Goal: Check status

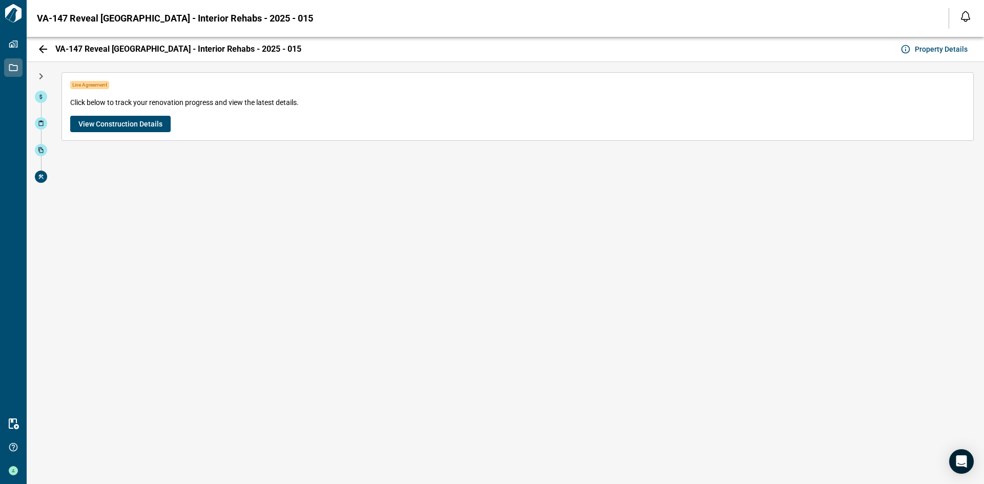
click at [136, 127] on span "View Construction Details" at bounding box center [120, 124] width 84 height 10
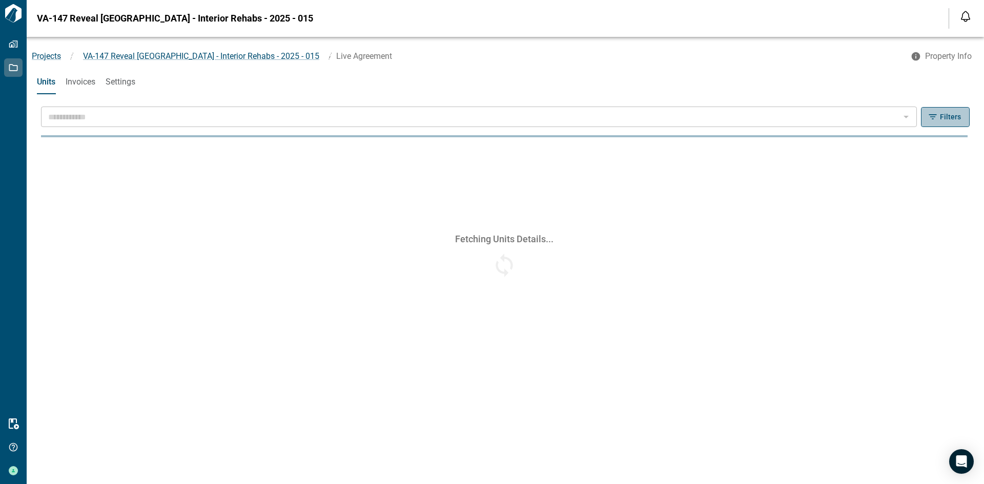
click at [957, 118] on span "Filters" at bounding box center [950, 117] width 21 height 10
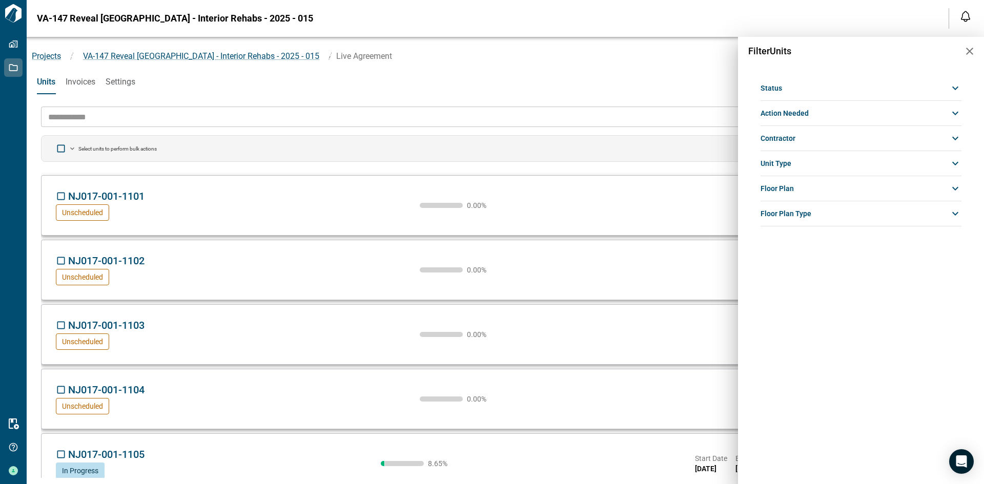
click at [848, 87] on div "Status" at bounding box center [861, 88] width 201 height 18
click at [789, 125] on span "In Progress" at bounding box center [779, 122] width 36 height 8
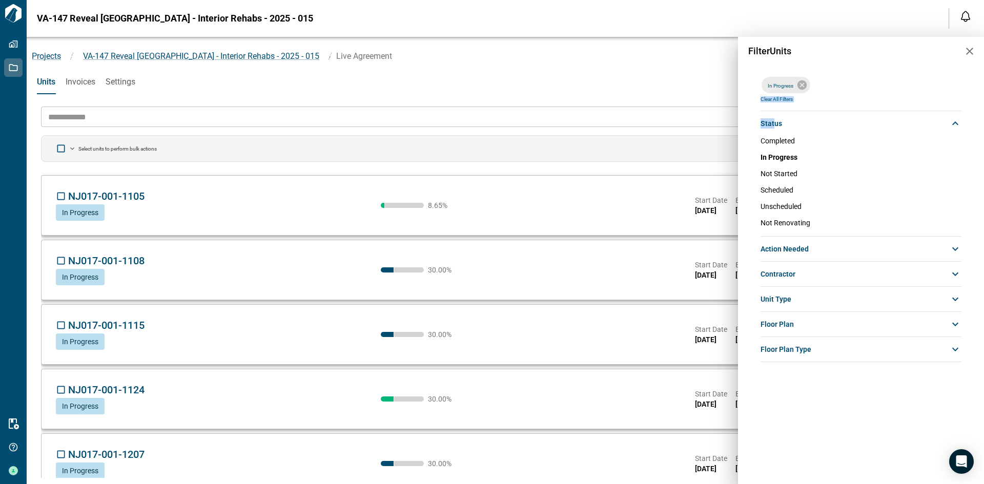
drag, startPoint x: 775, startPoint y: 118, endPoint x: 934, endPoint y: 79, distance: 163.7
click at [934, 79] on div "In Progress Clear All Filters Status Completed In Progress Not Started Schedule…" at bounding box center [861, 219] width 201 height 299
click at [970, 52] on icon "button" at bounding box center [969, 51] width 7 height 7
